Goal: Check status: Check status

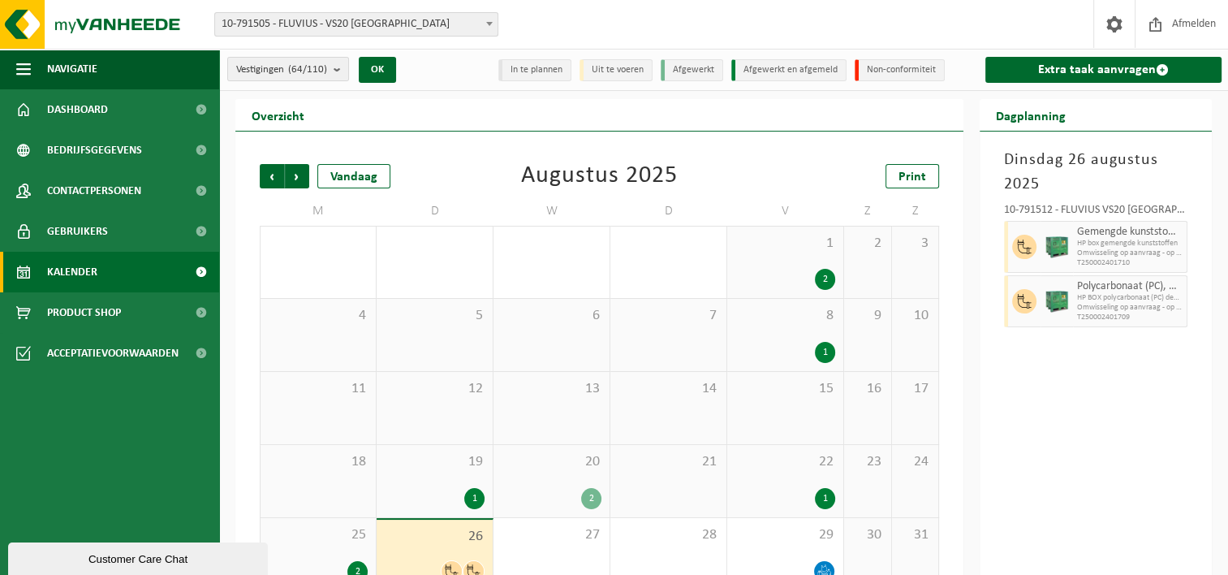
click at [486, 24] on b at bounding box center [489, 24] width 6 height 4
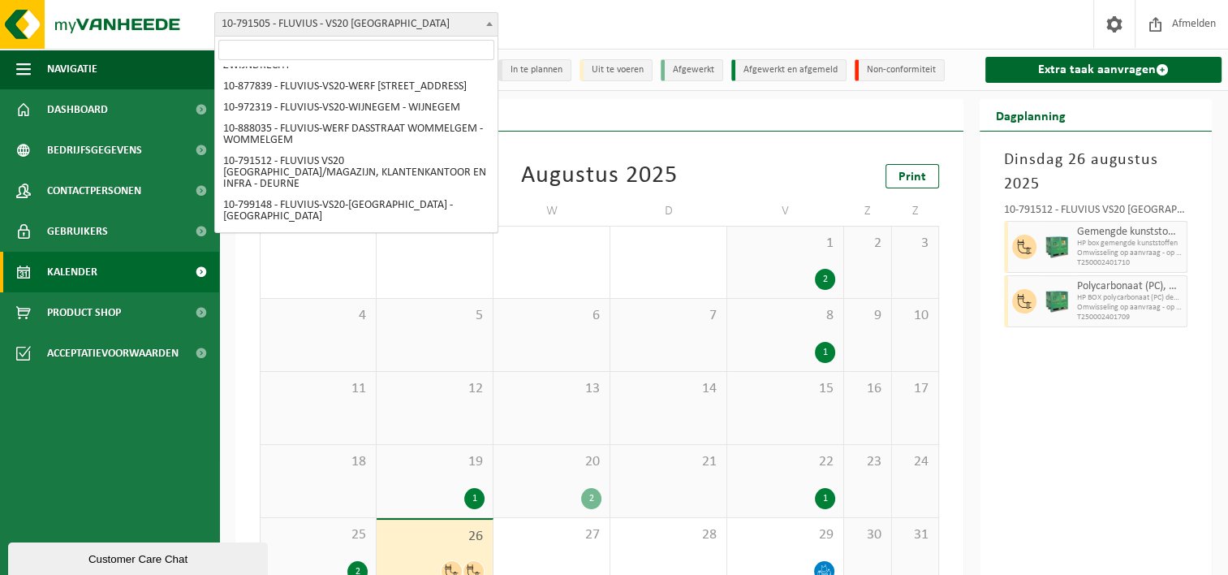
scroll to position [1597, 0]
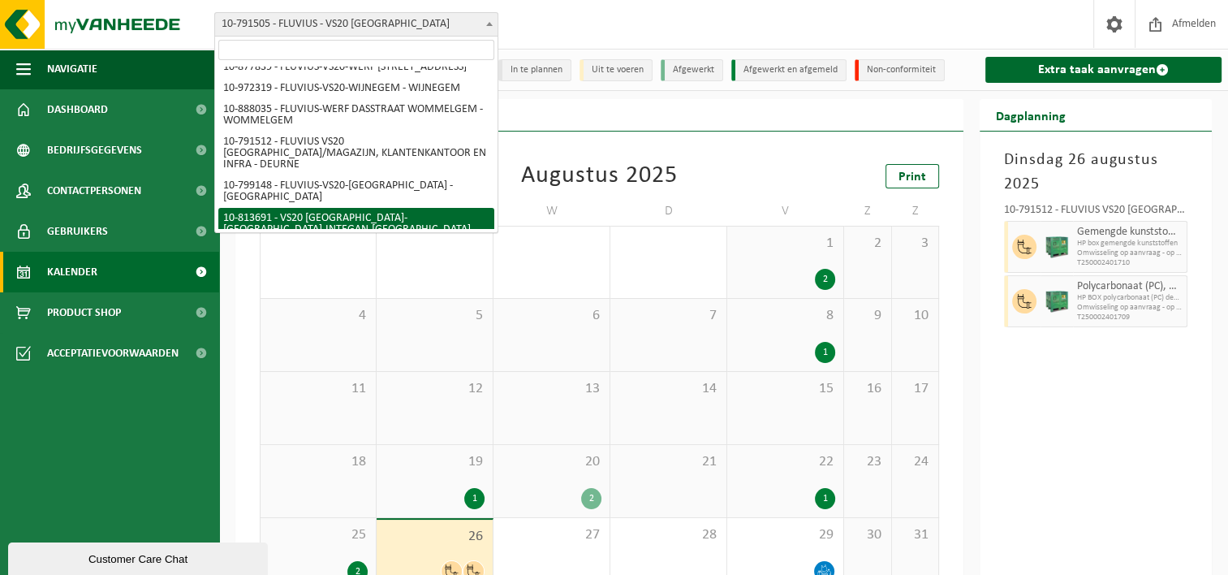
select select "37290"
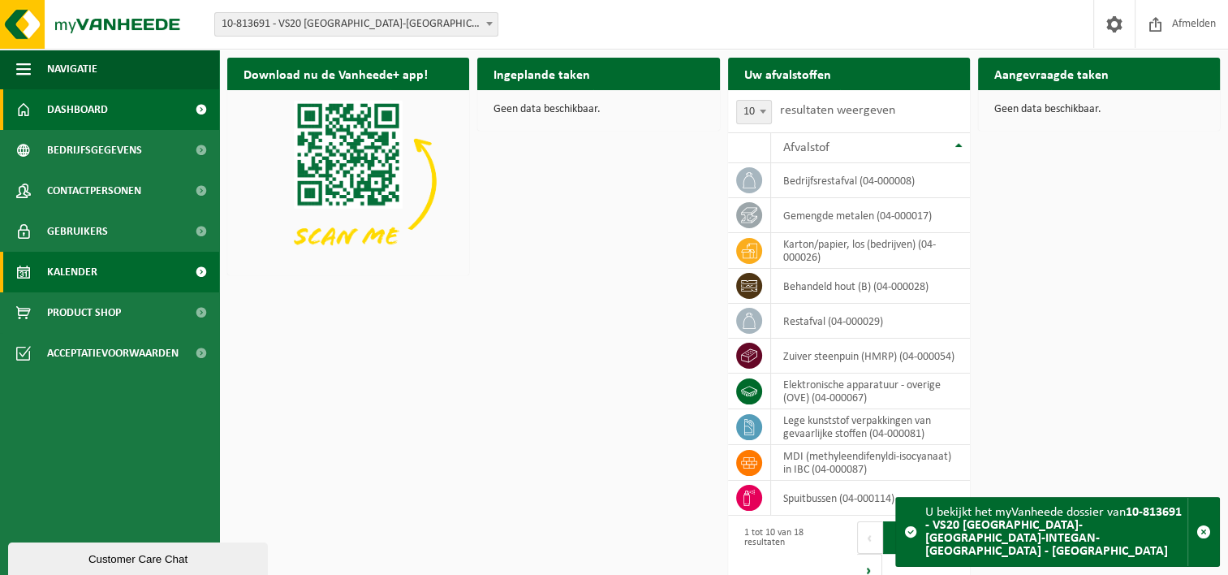
click at [78, 273] on span "Kalender" at bounding box center [72, 272] width 50 height 41
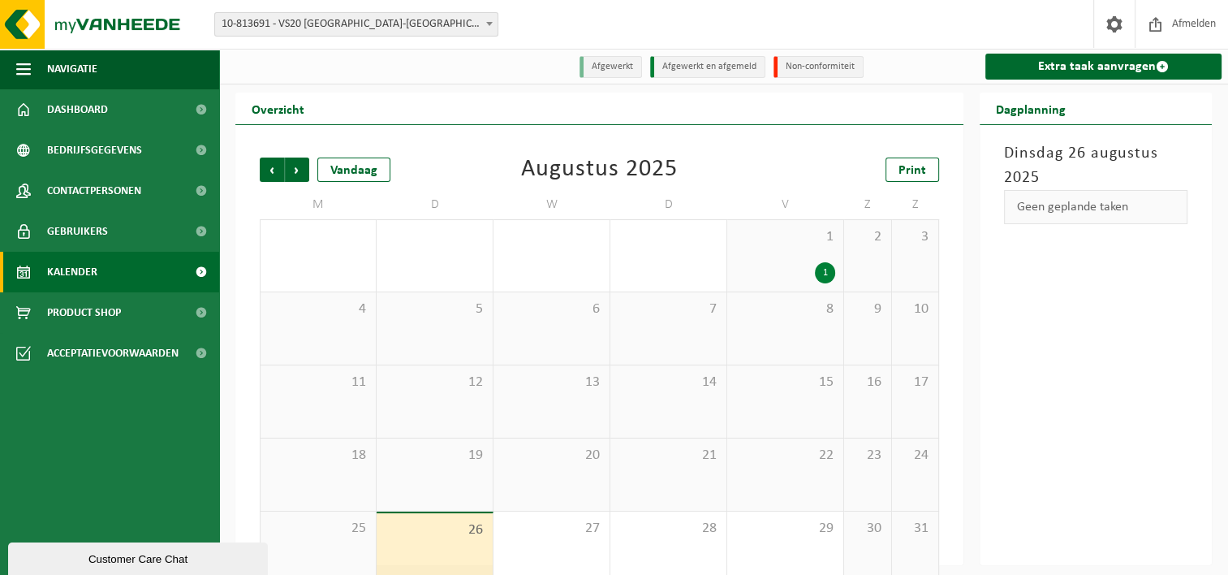
click at [821, 269] on div "1" at bounding box center [825, 272] width 20 height 21
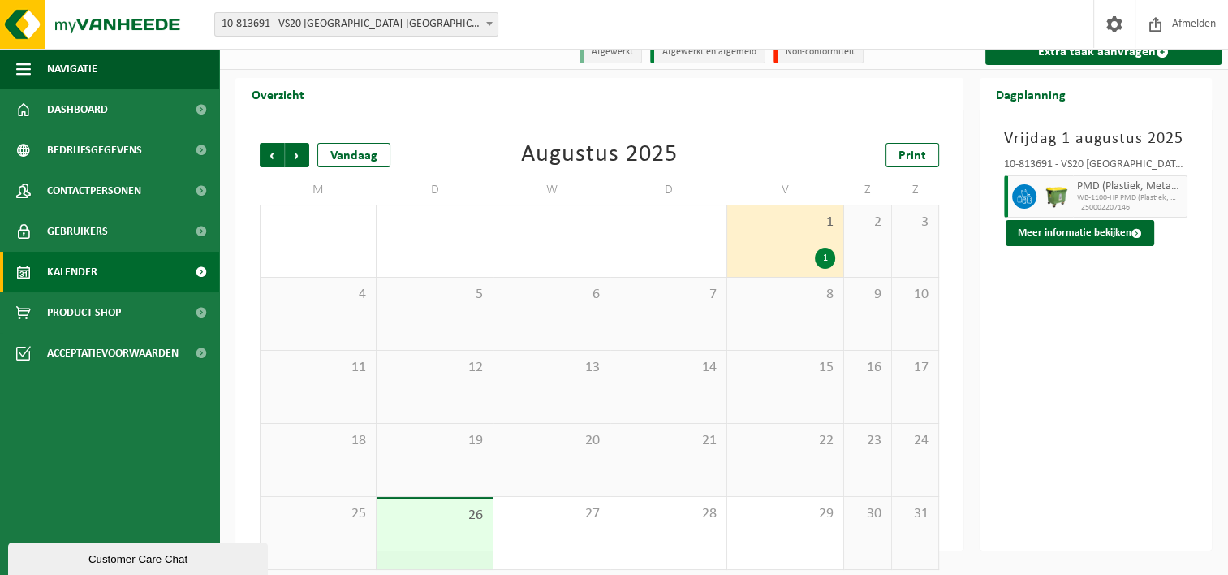
scroll to position [27, 0]
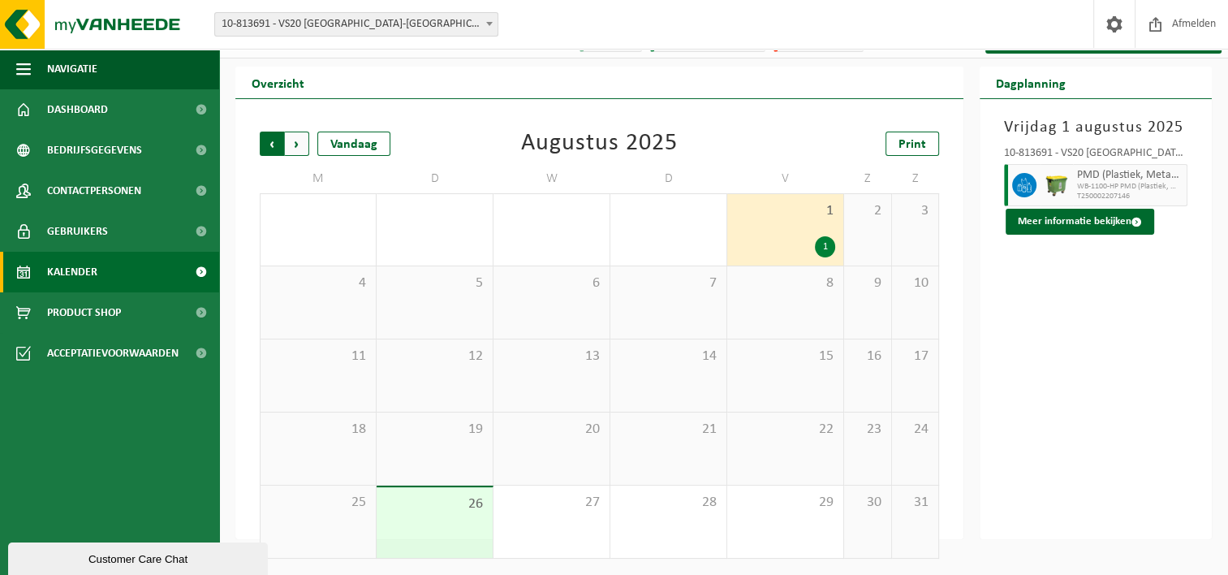
click at [297, 144] on span "Volgende" at bounding box center [297, 143] width 24 height 24
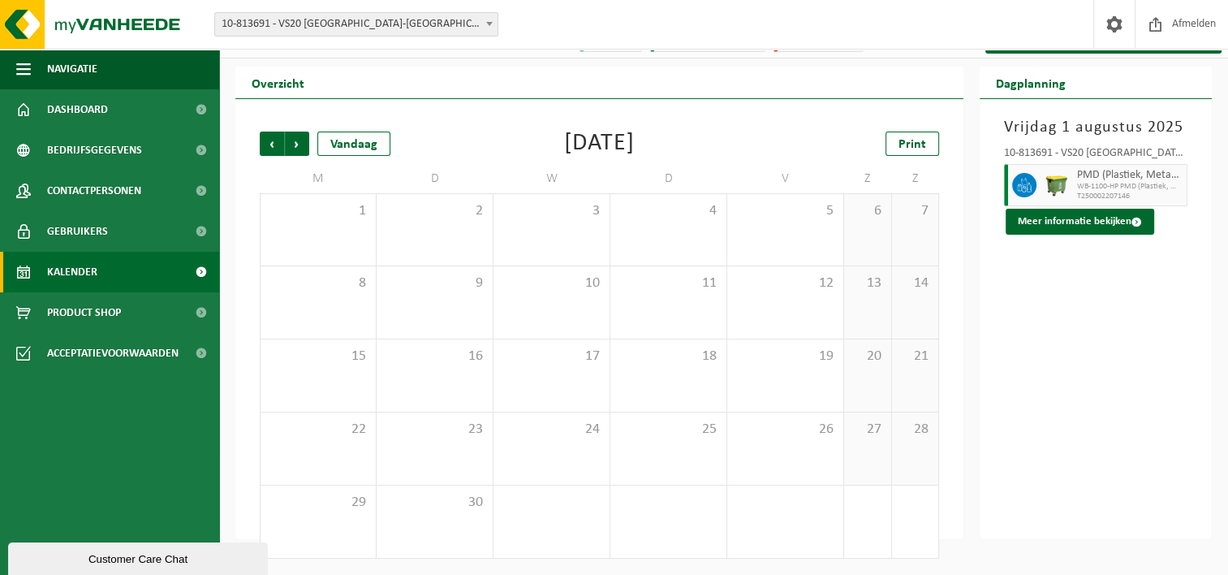
click at [297, 144] on span "Volgende" at bounding box center [297, 143] width 24 height 24
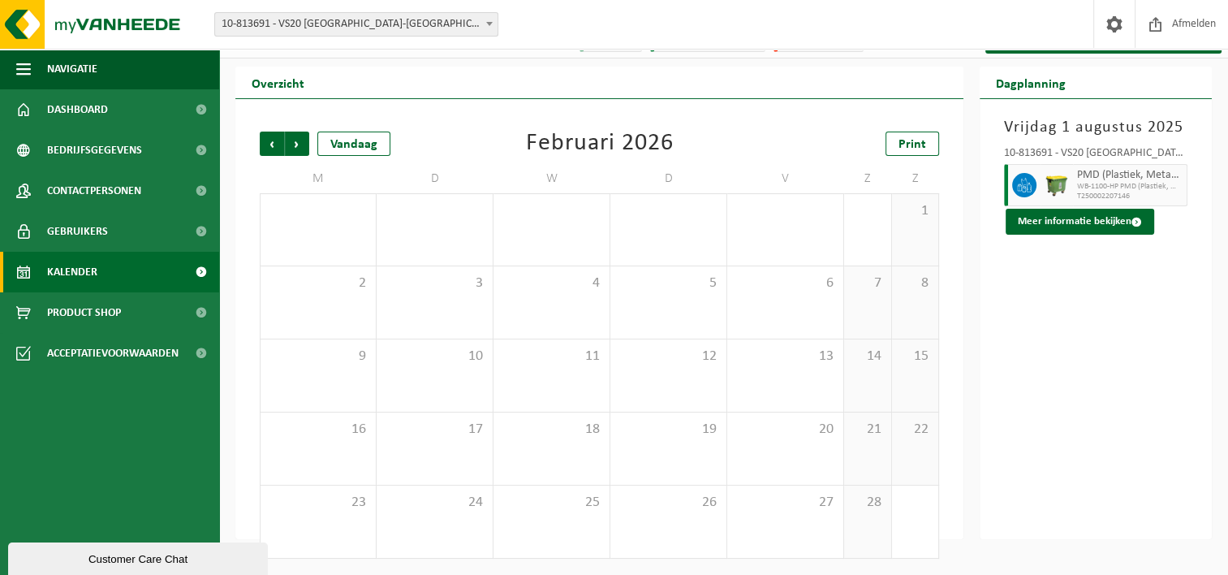
click at [297, 144] on span "Volgende" at bounding box center [297, 143] width 24 height 24
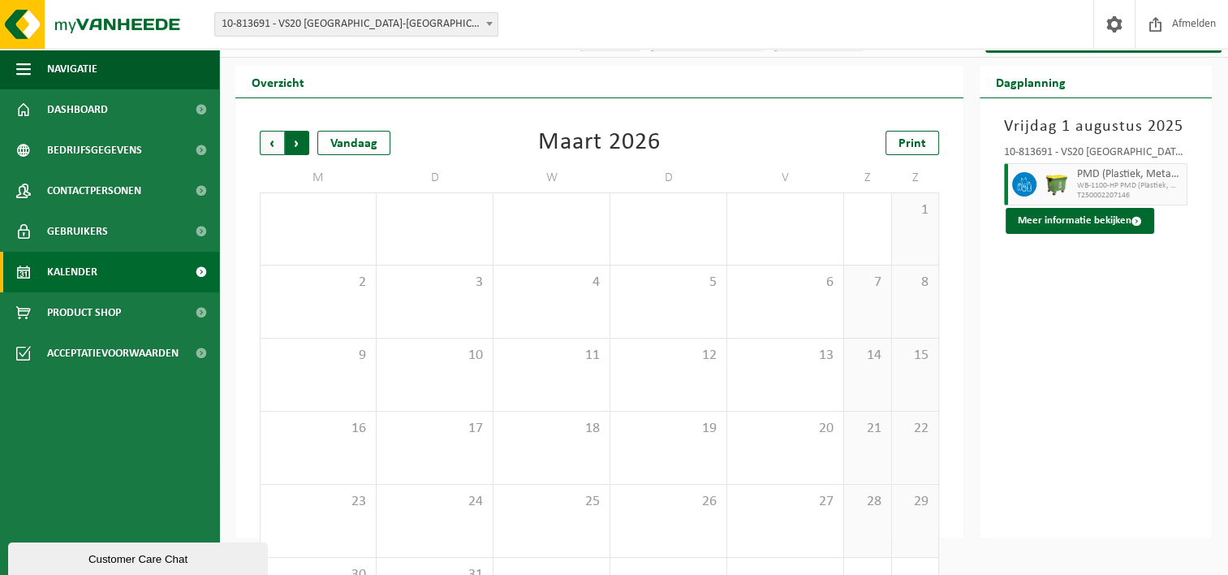
click at [270, 143] on span "Vorige" at bounding box center [272, 143] width 24 height 24
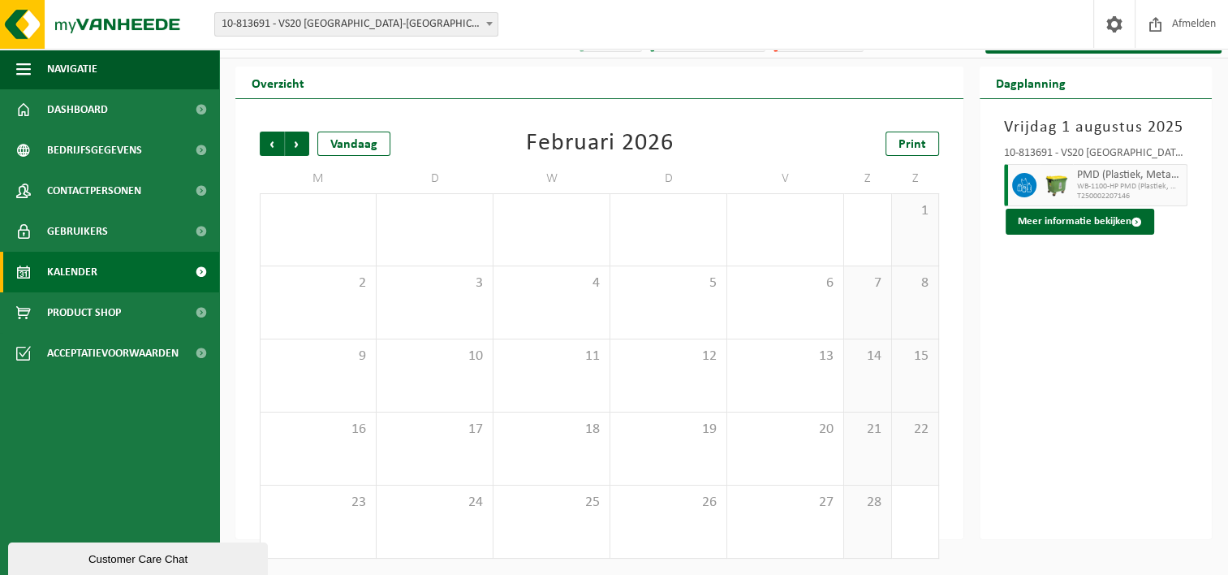
click at [270, 143] on span "Vorige" at bounding box center [272, 143] width 24 height 24
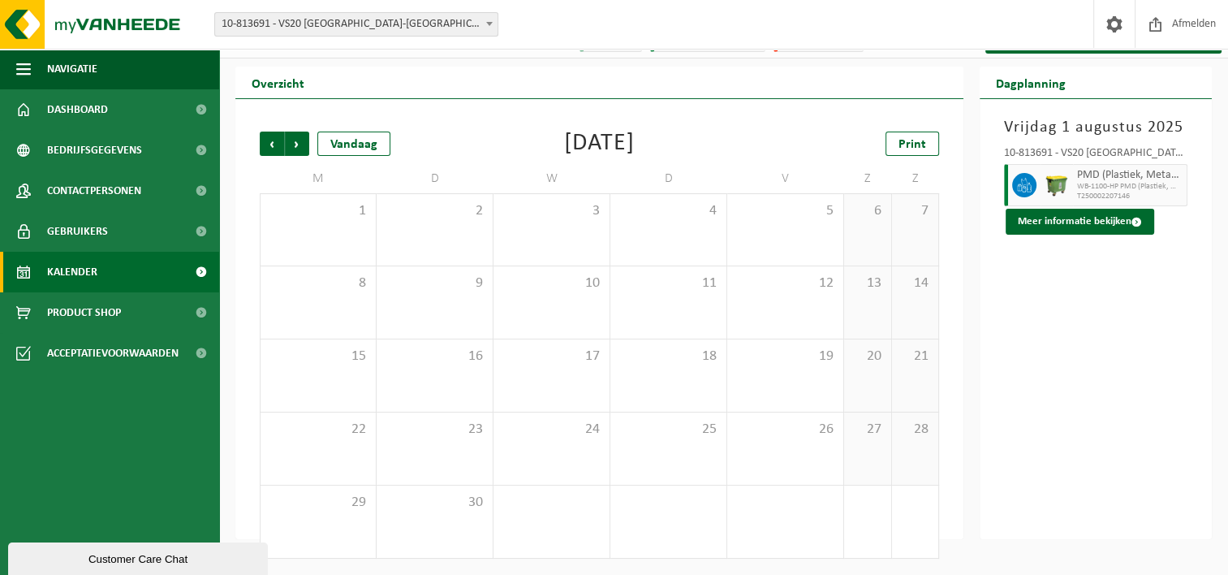
click at [270, 143] on span "Vorige" at bounding box center [272, 143] width 24 height 24
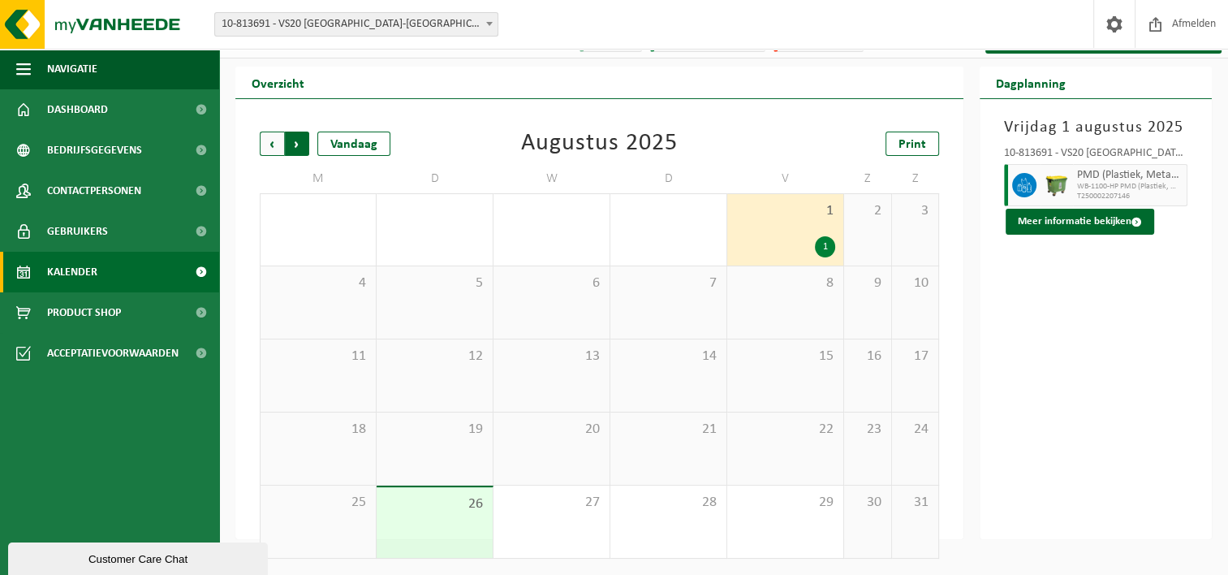
click at [273, 143] on span "Vorige" at bounding box center [272, 143] width 24 height 24
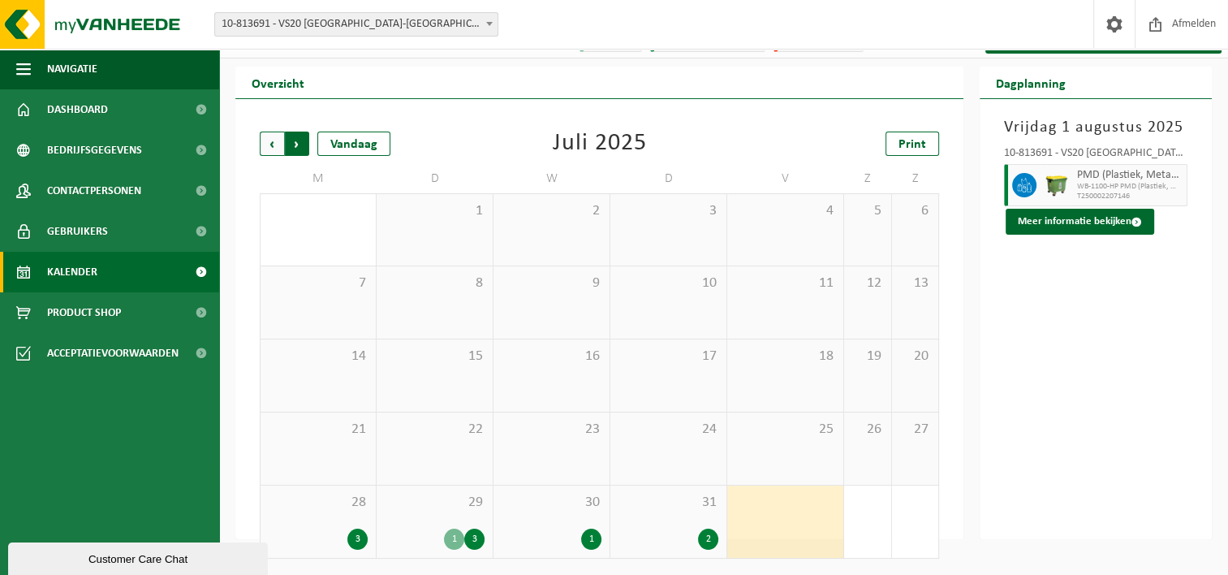
click at [269, 144] on span "Vorige" at bounding box center [272, 143] width 24 height 24
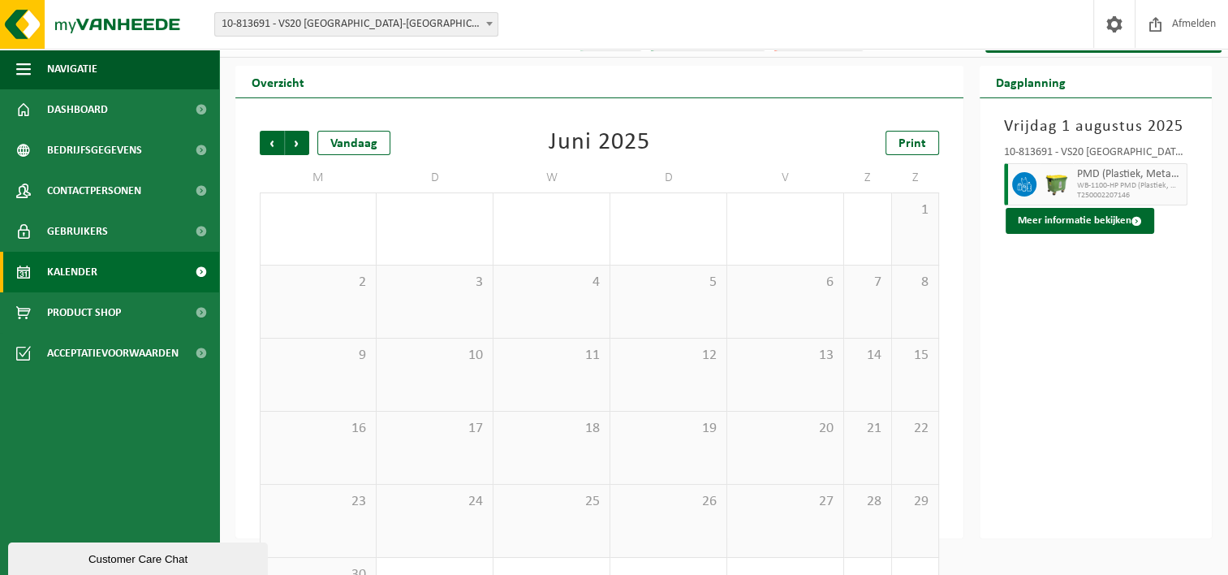
click at [269, 144] on span "Vorige" at bounding box center [272, 143] width 24 height 24
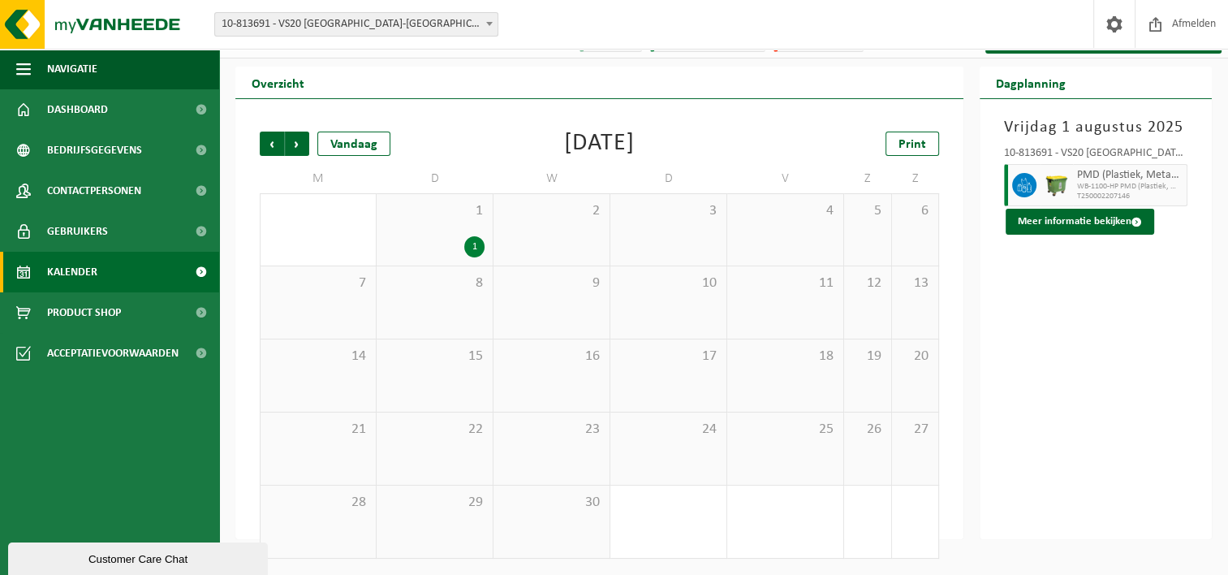
click at [475, 241] on div "1" at bounding box center [474, 246] width 20 height 21
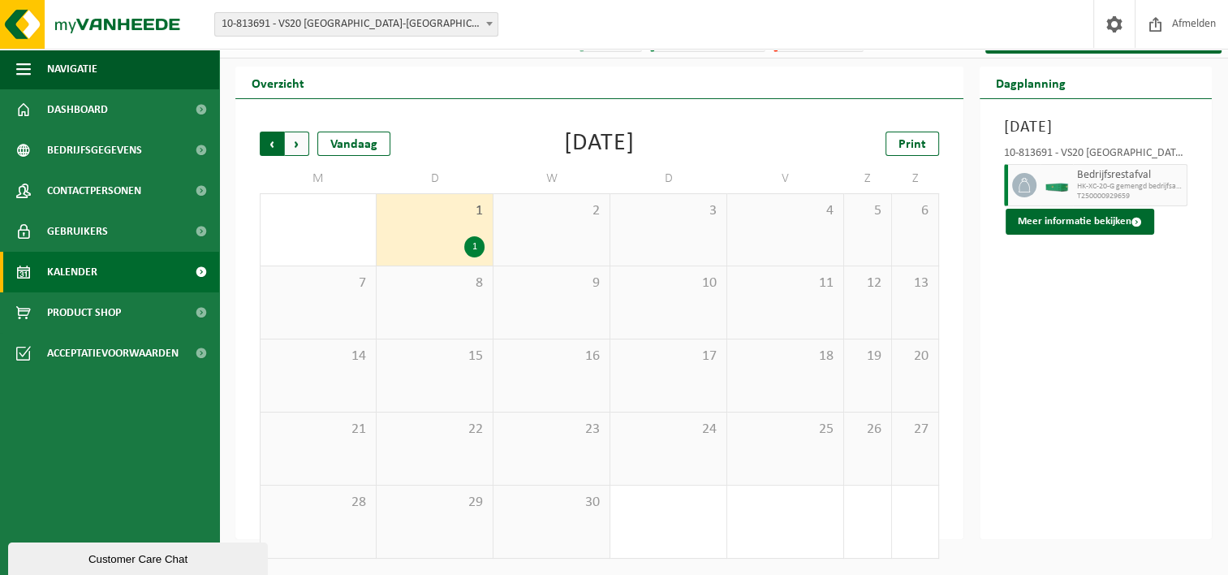
click at [295, 144] on span "Volgende" at bounding box center [297, 143] width 24 height 24
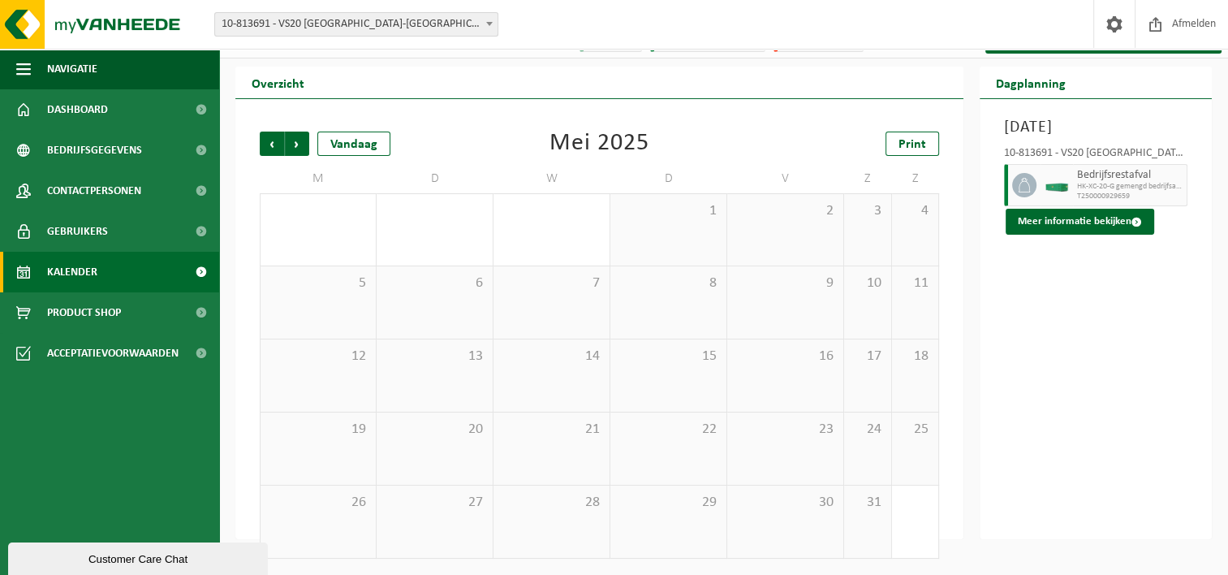
click at [295, 144] on span "Volgende" at bounding box center [297, 143] width 24 height 24
click at [273, 146] on span "Vorige" at bounding box center [272, 143] width 24 height 24
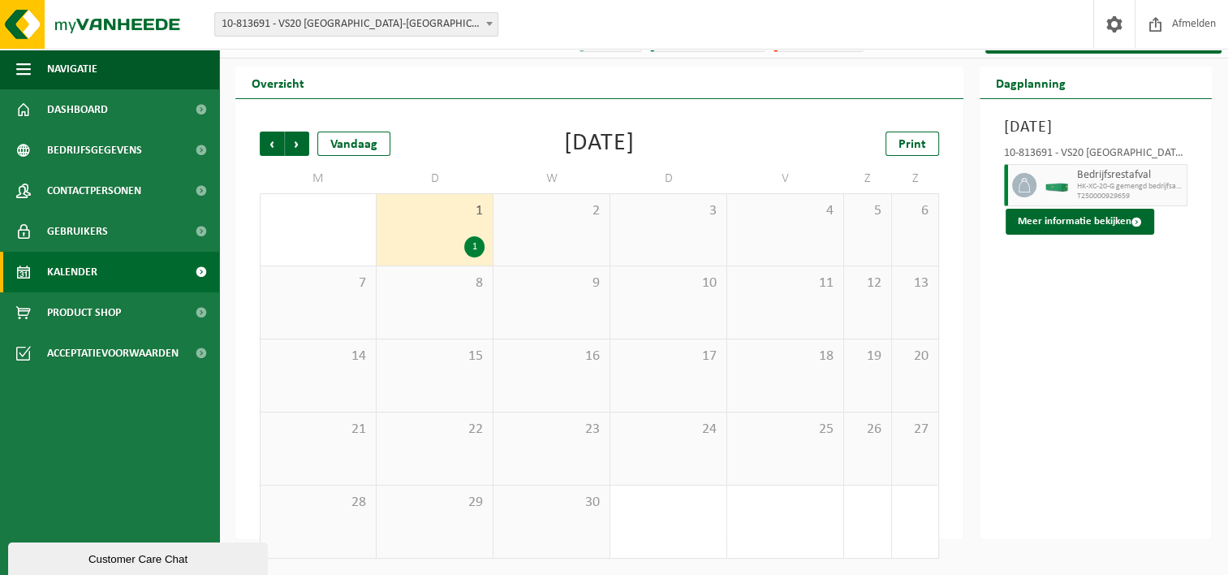
click at [273, 146] on span "Vorige" at bounding box center [272, 143] width 24 height 24
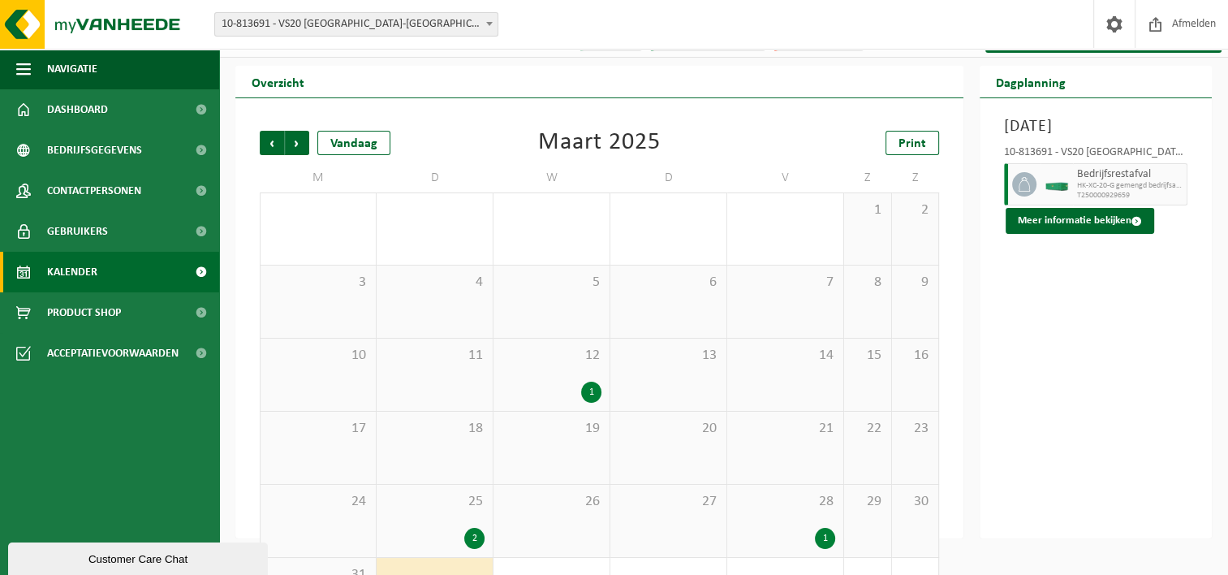
click at [824, 533] on div "1" at bounding box center [825, 537] width 20 height 21
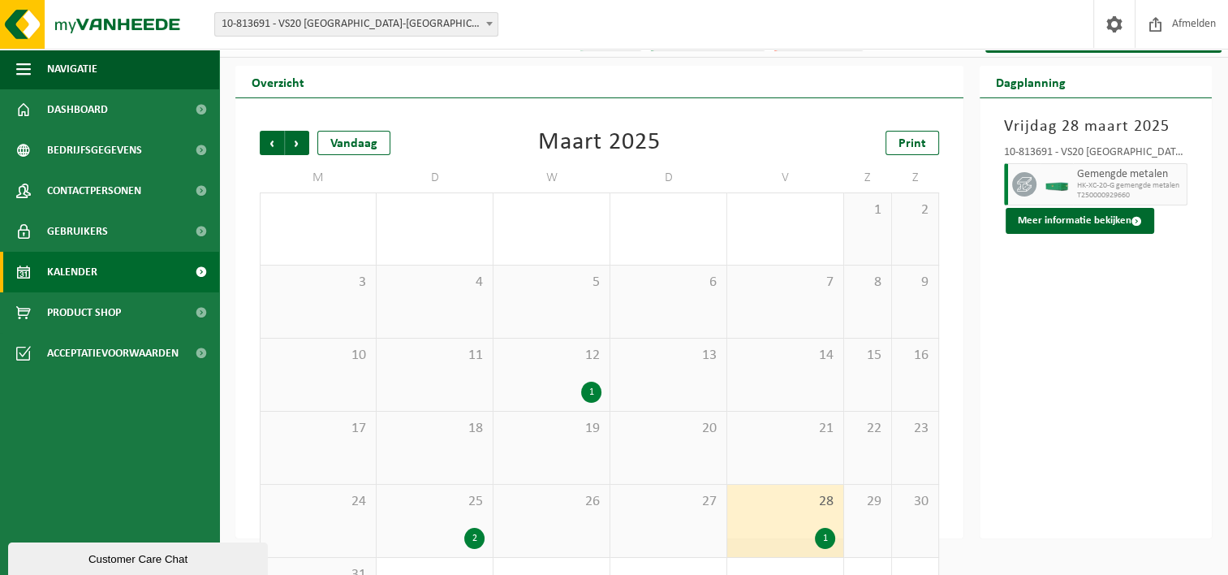
click at [585, 388] on div "1" at bounding box center [591, 391] width 20 height 21
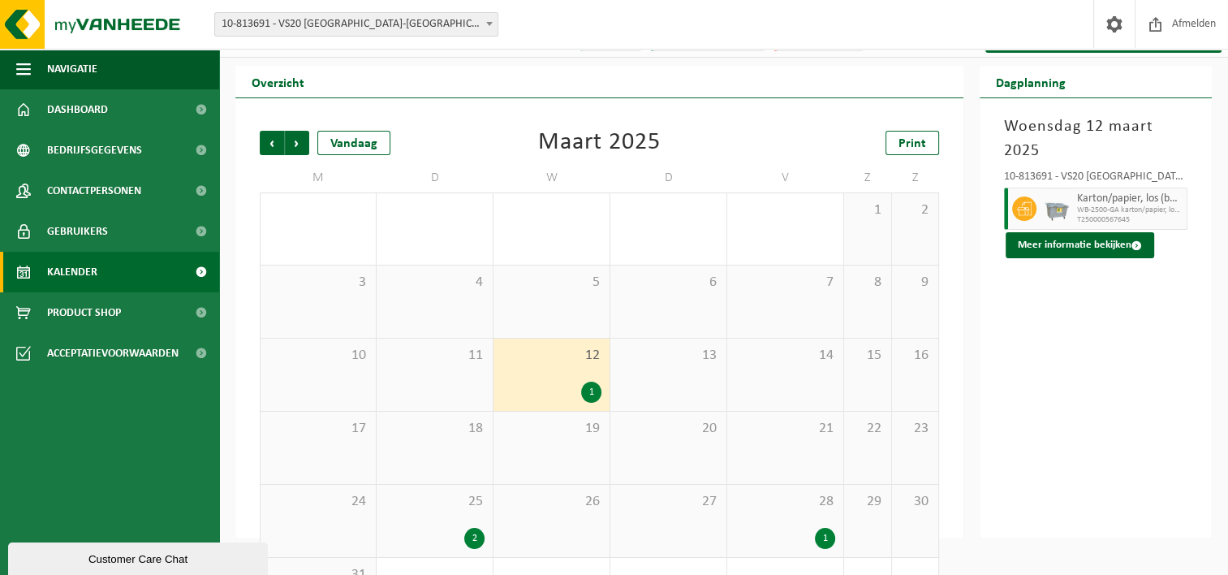
click at [471, 536] on div "2" at bounding box center [474, 537] width 20 height 21
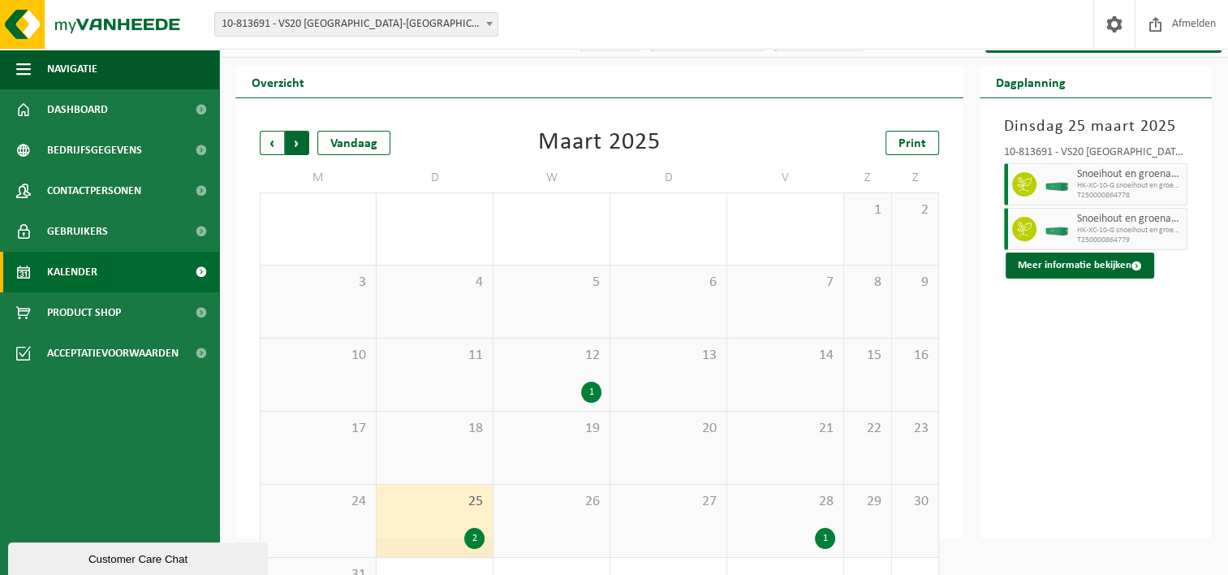
click at [273, 143] on span "Vorige" at bounding box center [272, 143] width 24 height 24
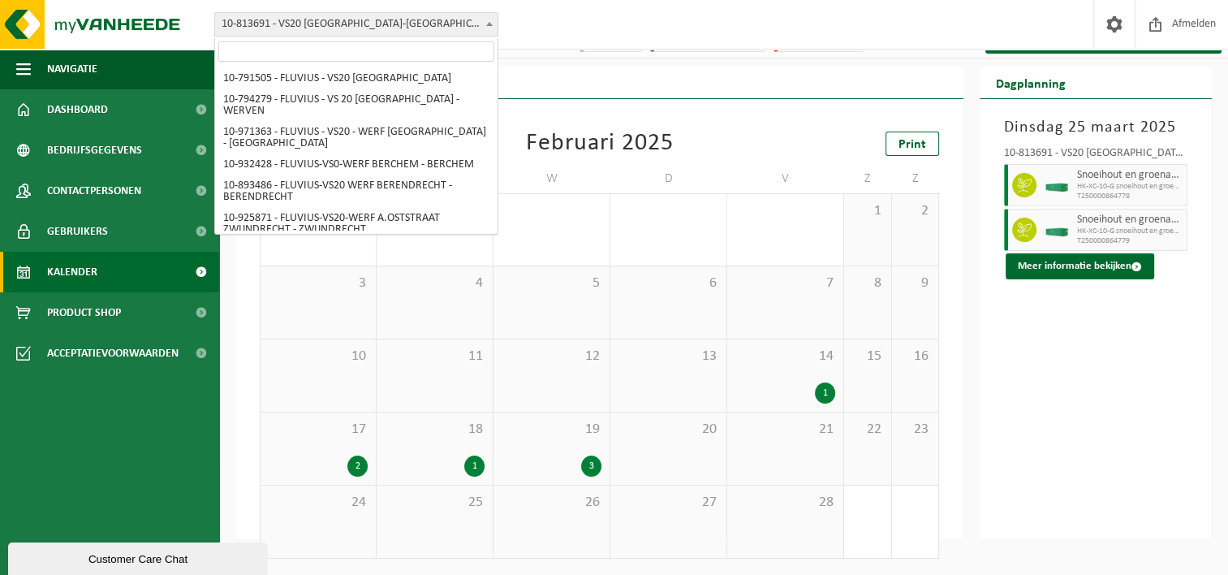
click at [486, 20] on span at bounding box center [489, 23] width 16 height 21
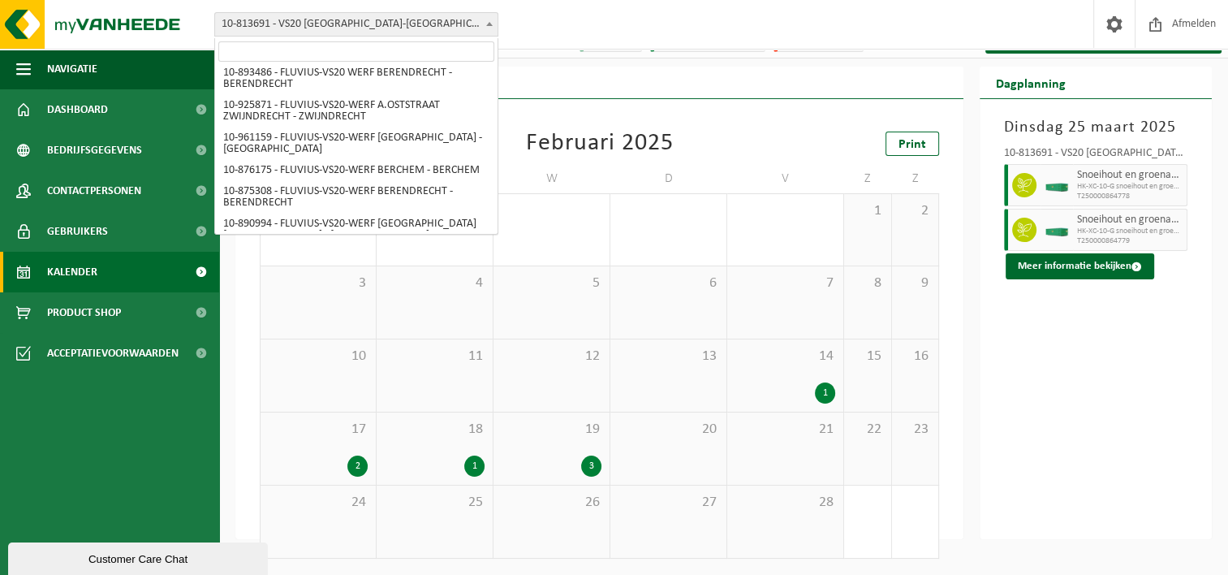
scroll to position [0, 0]
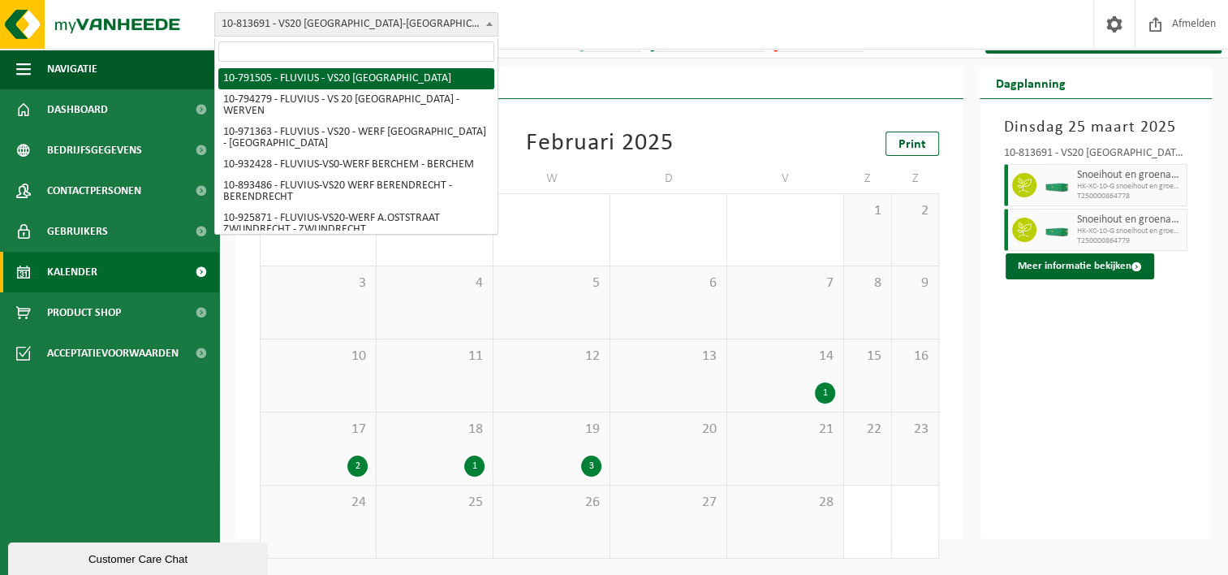
select select "30236"
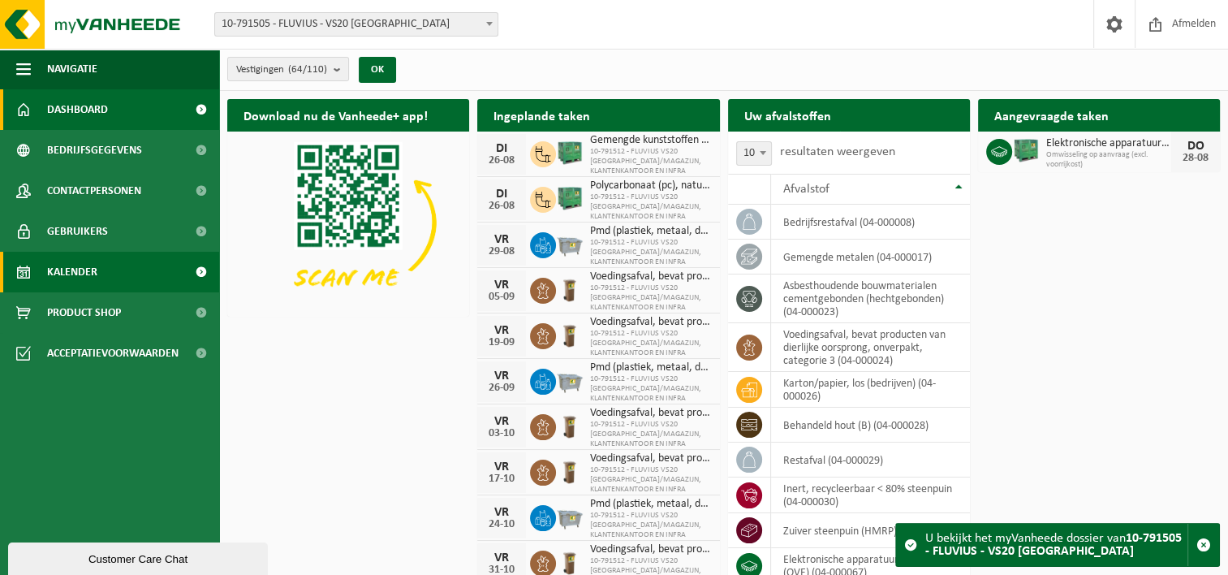
click at [80, 273] on span "Kalender" at bounding box center [72, 272] width 50 height 41
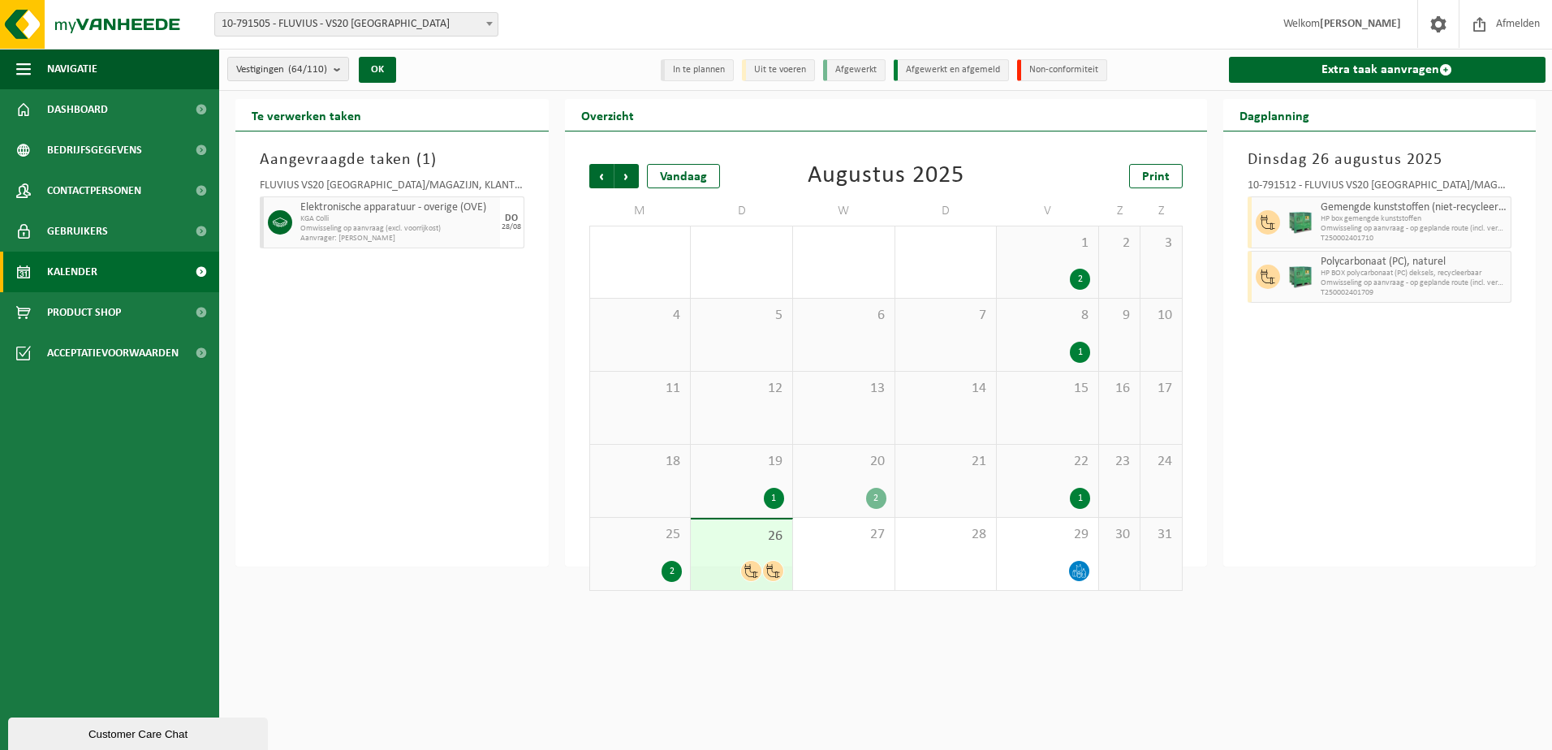
click at [355, 217] on span "KGA Colli" at bounding box center [398, 219] width 196 height 10
click at [373, 220] on span "KGA Colli" at bounding box center [398, 219] width 196 height 10
click at [373, 222] on span "KGA Colli" at bounding box center [398, 219] width 196 height 10
click at [344, 372] on div "Aangevraagde taken ( 1 ) FLUVIUS VS20 ANTWERPEN/MAGAZIJN, KLANTENKANTOOR EN INF…" at bounding box center [391, 348] width 313 height 435
click at [355, 229] on span "Omwisseling op aanvraag (excl. voorrijkost)" at bounding box center [398, 229] width 196 height 10
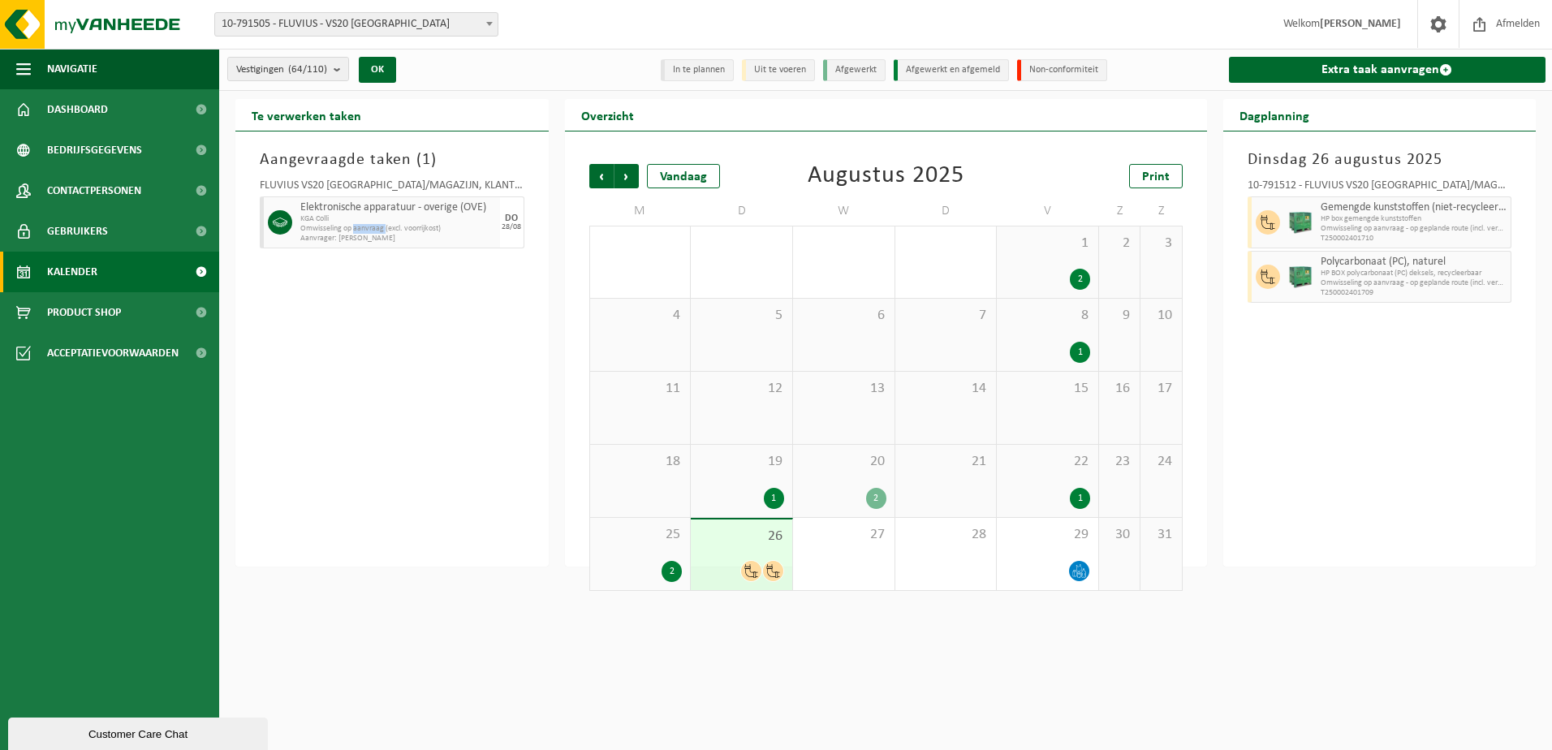
click at [355, 229] on span "Omwisseling op aanvraag (excl. voorrijkost)" at bounding box center [398, 229] width 196 height 10
drag, startPoint x: 355, startPoint y: 229, endPoint x: 456, endPoint y: 227, distance: 101.5
click at [456, 227] on span "Omwisseling op aanvraag (excl. voorrijkost)" at bounding box center [398, 229] width 196 height 10
click at [1078, 568] on icon at bounding box center [1079, 571] width 14 height 14
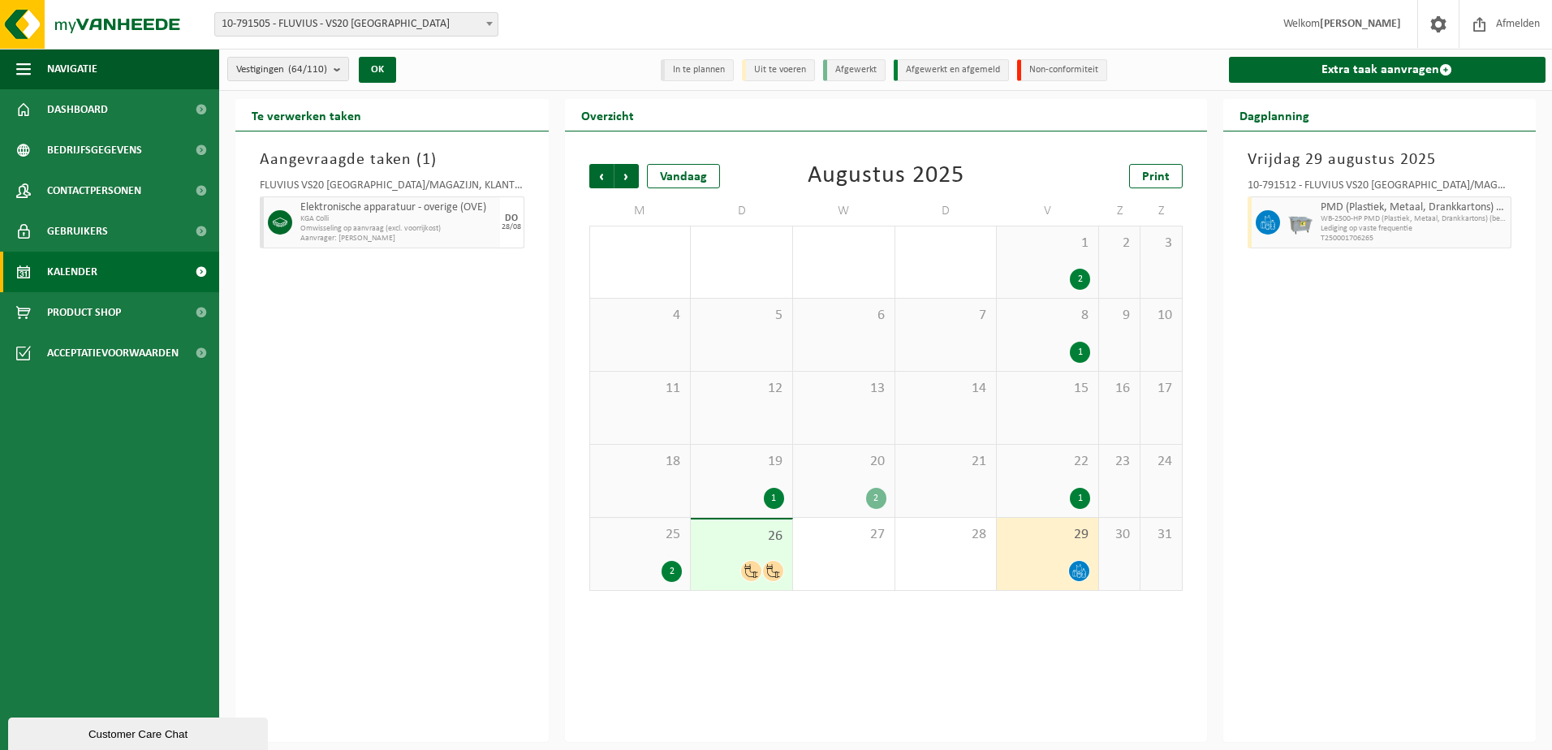
click at [769, 574] on div "Vorige Volgende Vandaag Augustus 2025 Print M D W D V Z Z 28 3 29 1 3 30 3 31 2…" at bounding box center [885, 377] width 609 height 459
click at [769, 567] on icon at bounding box center [773, 571] width 14 height 14
